Goal: Check status: Check status

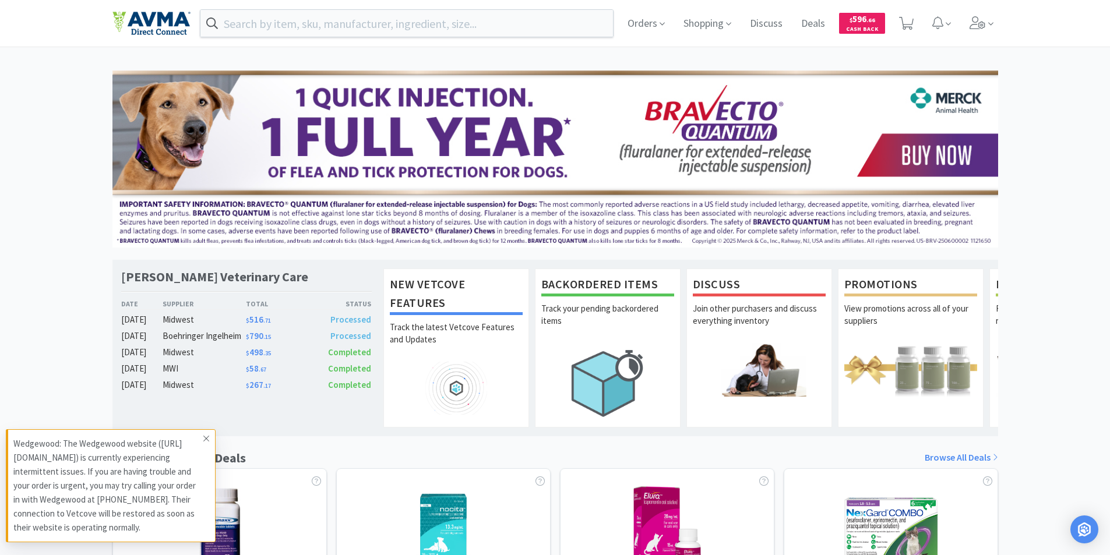
click at [206, 438] on icon at bounding box center [206, 438] width 7 height 9
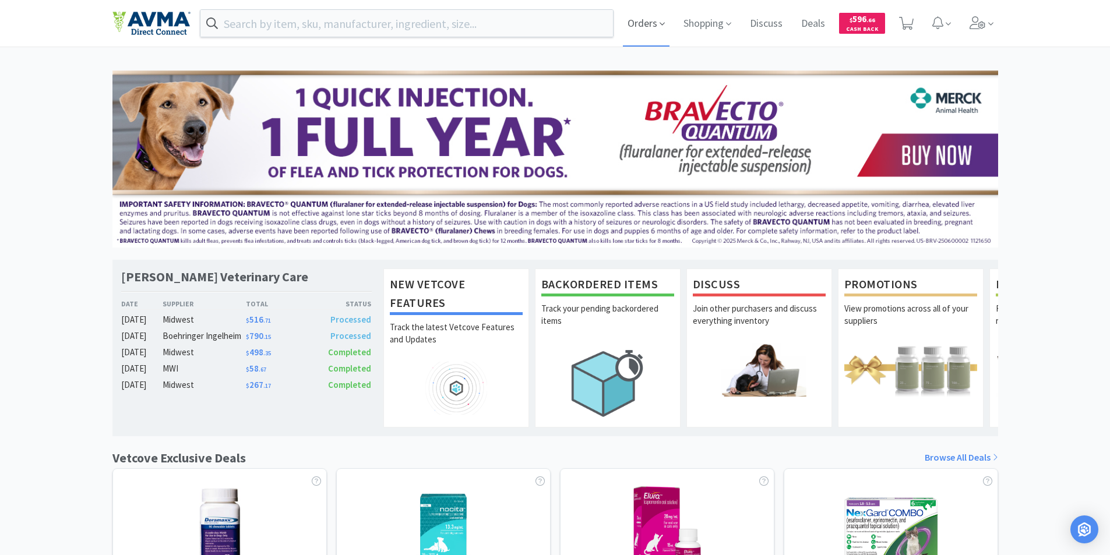
click at [635, 23] on span "Orders" at bounding box center [646, 23] width 47 height 47
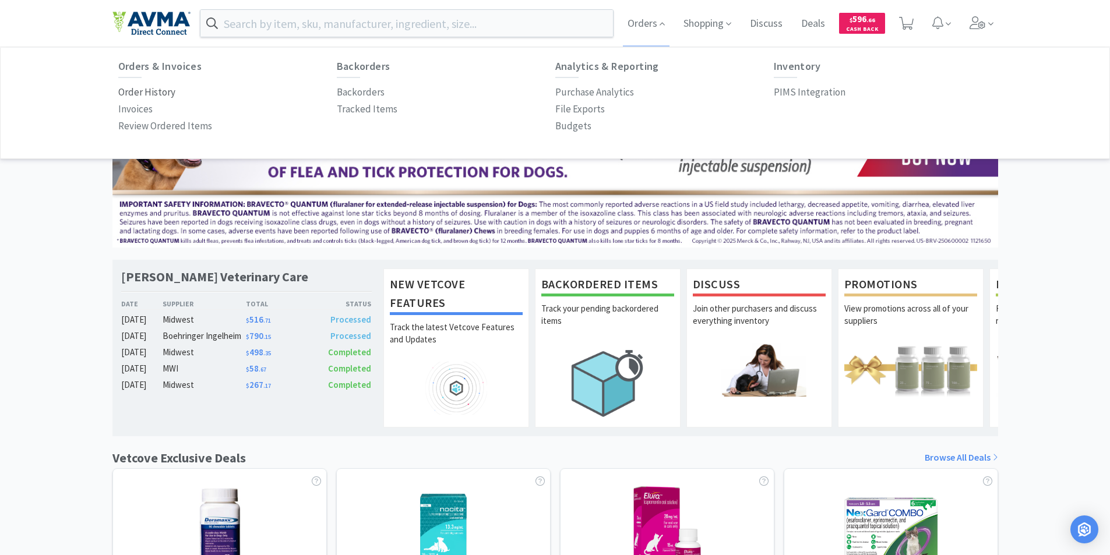
click at [131, 94] on p "Order History" at bounding box center [146, 92] width 57 height 16
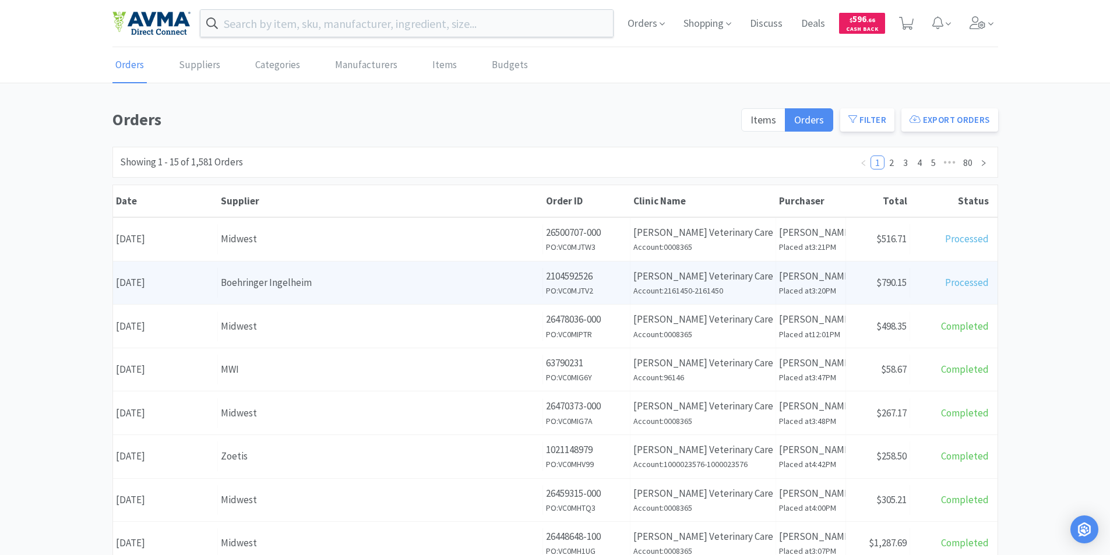
click at [151, 284] on div "Date [DATE]" at bounding box center [165, 283] width 105 height 30
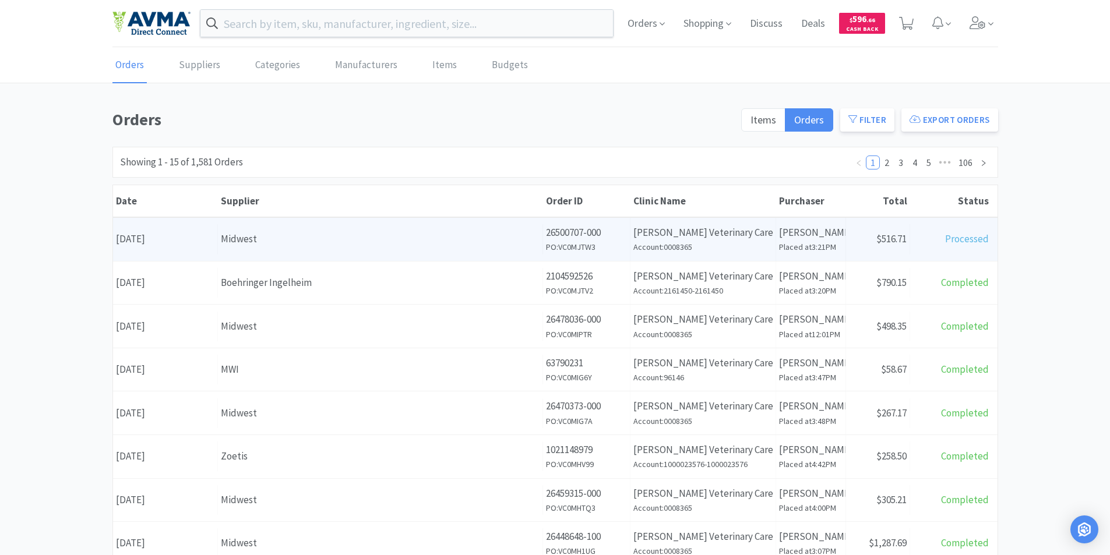
click at [163, 241] on div "Date [DATE]" at bounding box center [165, 239] width 105 height 30
